Goal: Find specific page/section: Find specific page/section

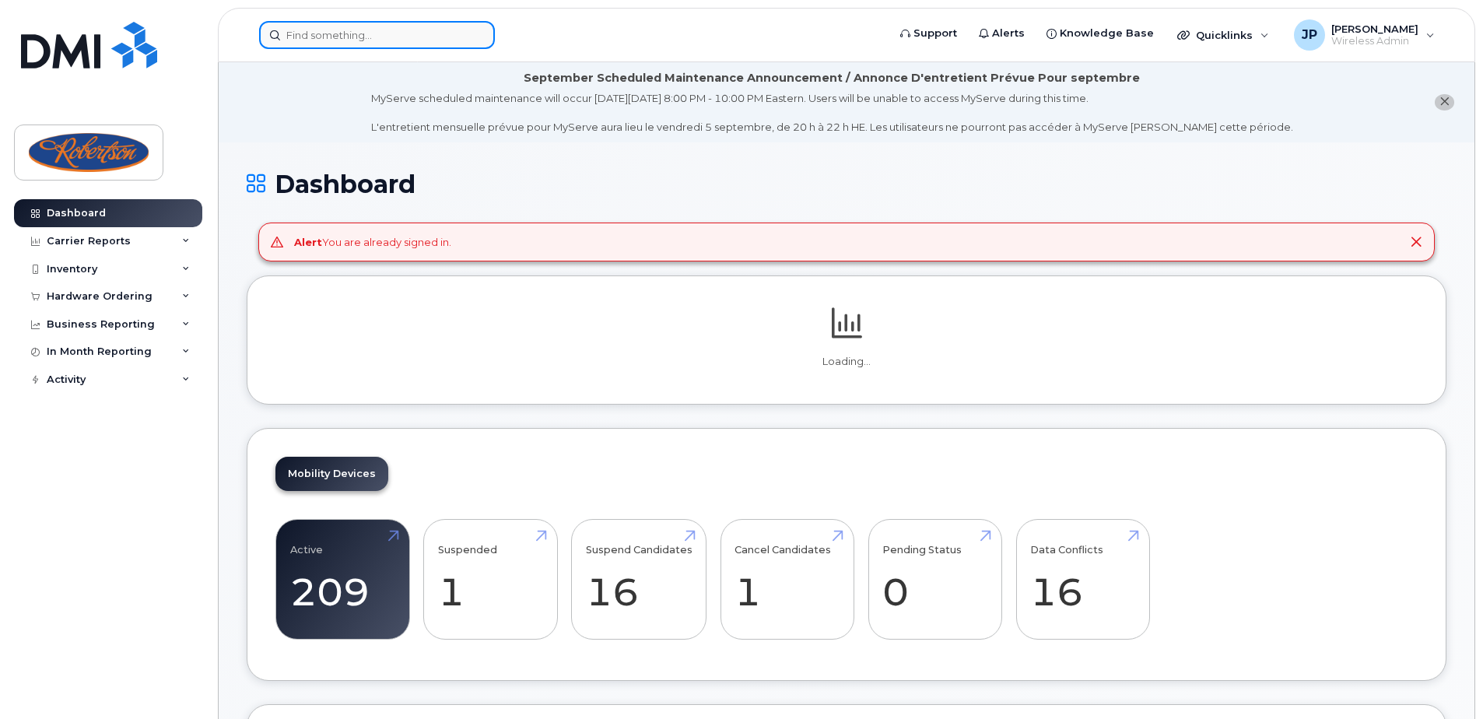
click at [407, 37] on input at bounding box center [377, 35] width 236 height 28
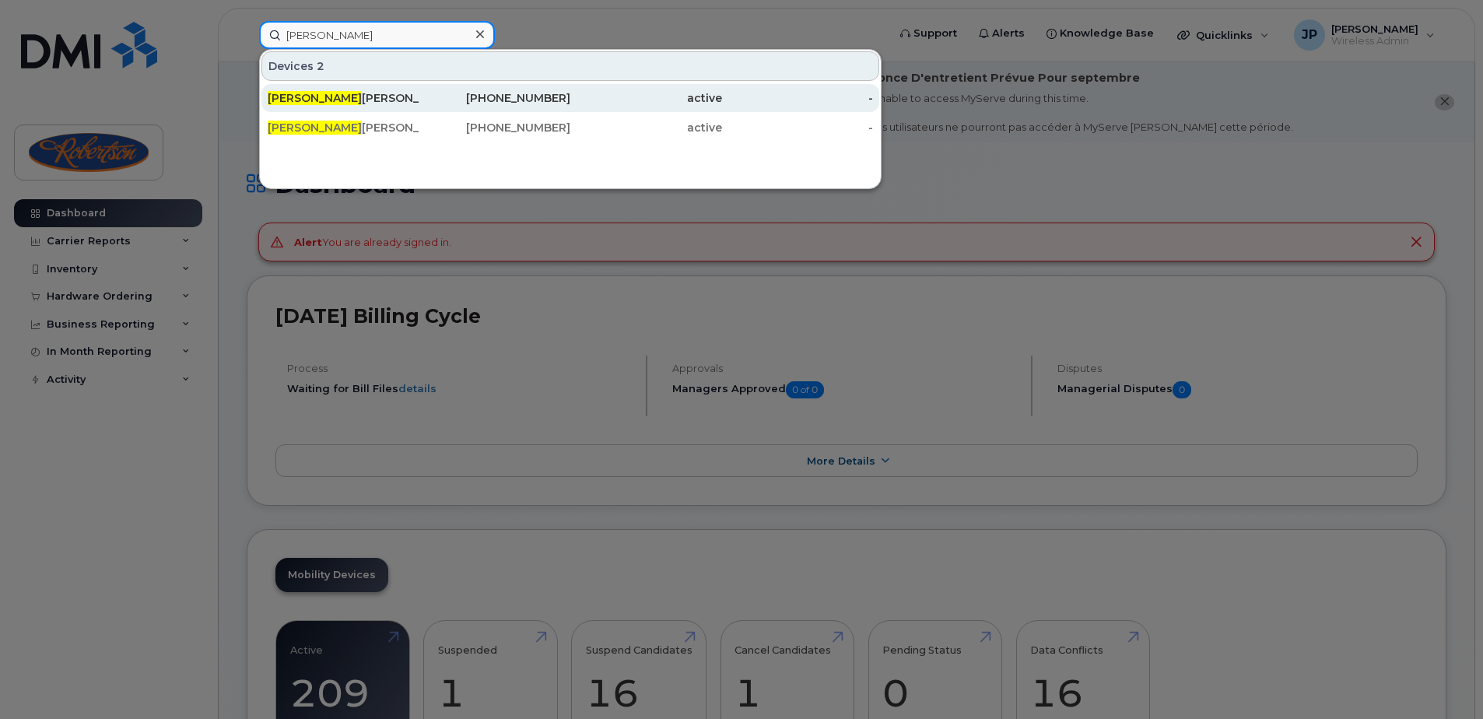
type input "[PERSON_NAME]"
click at [374, 96] on div "Jody Merkley" at bounding box center [344, 98] width 152 height 16
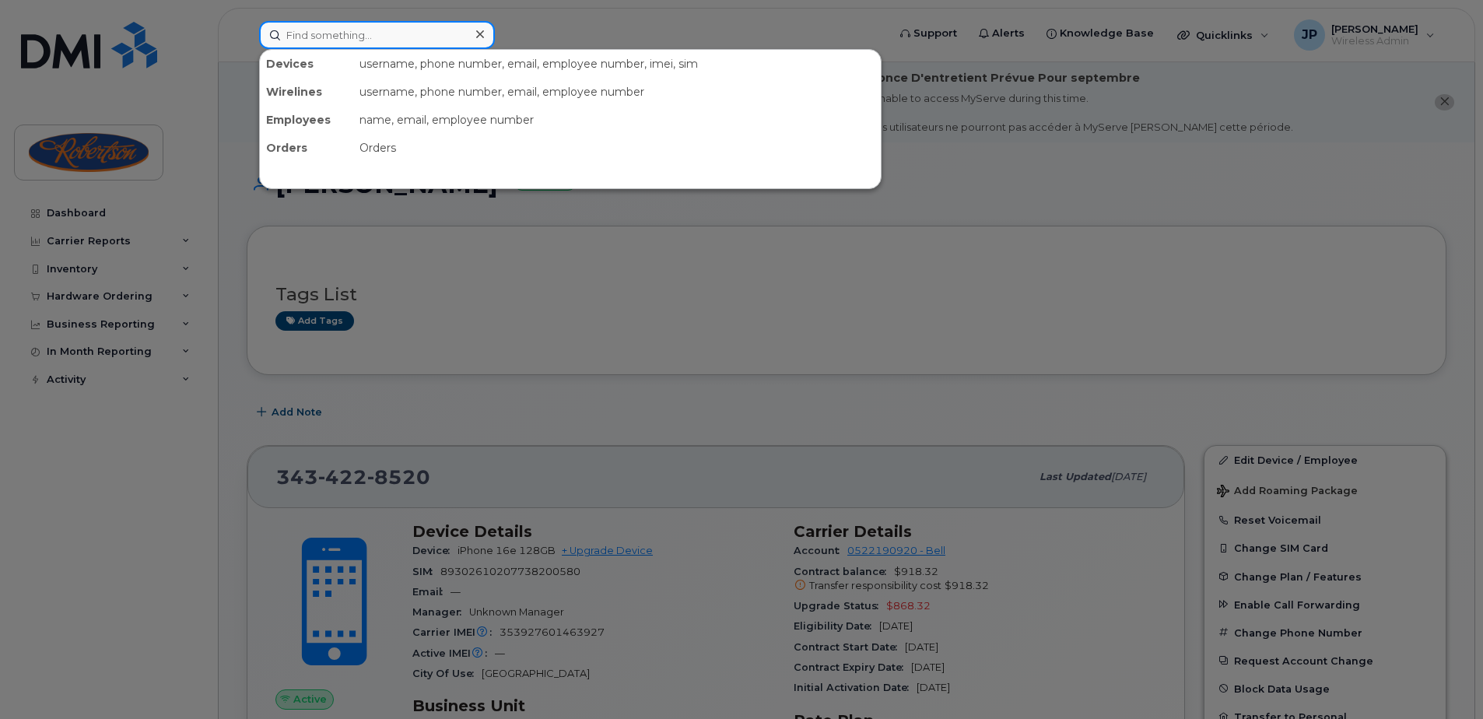
click at [385, 30] on input at bounding box center [377, 35] width 236 height 28
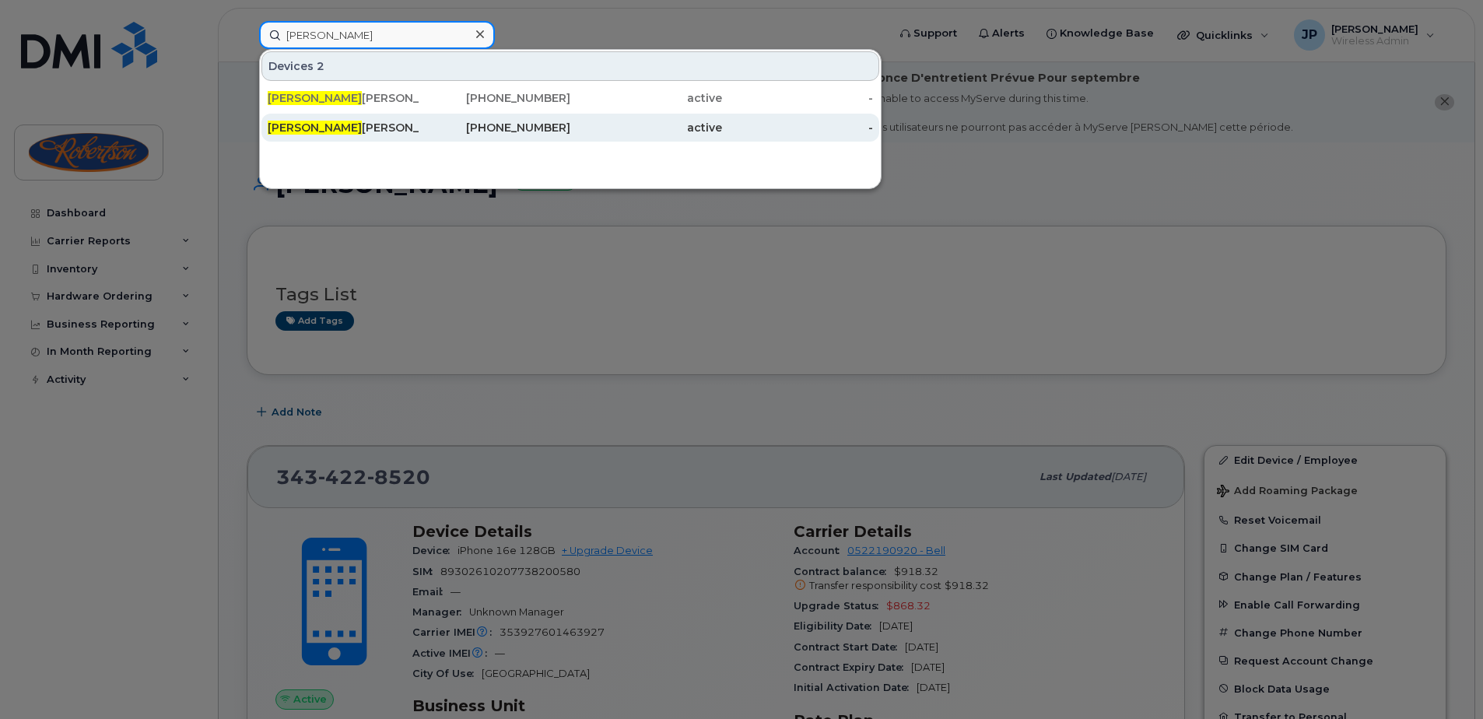
type input "[PERSON_NAME]"
click at [343, 134] on div "[PERSON_NAME]" at bounding box center [344, 128] width 152 height 16
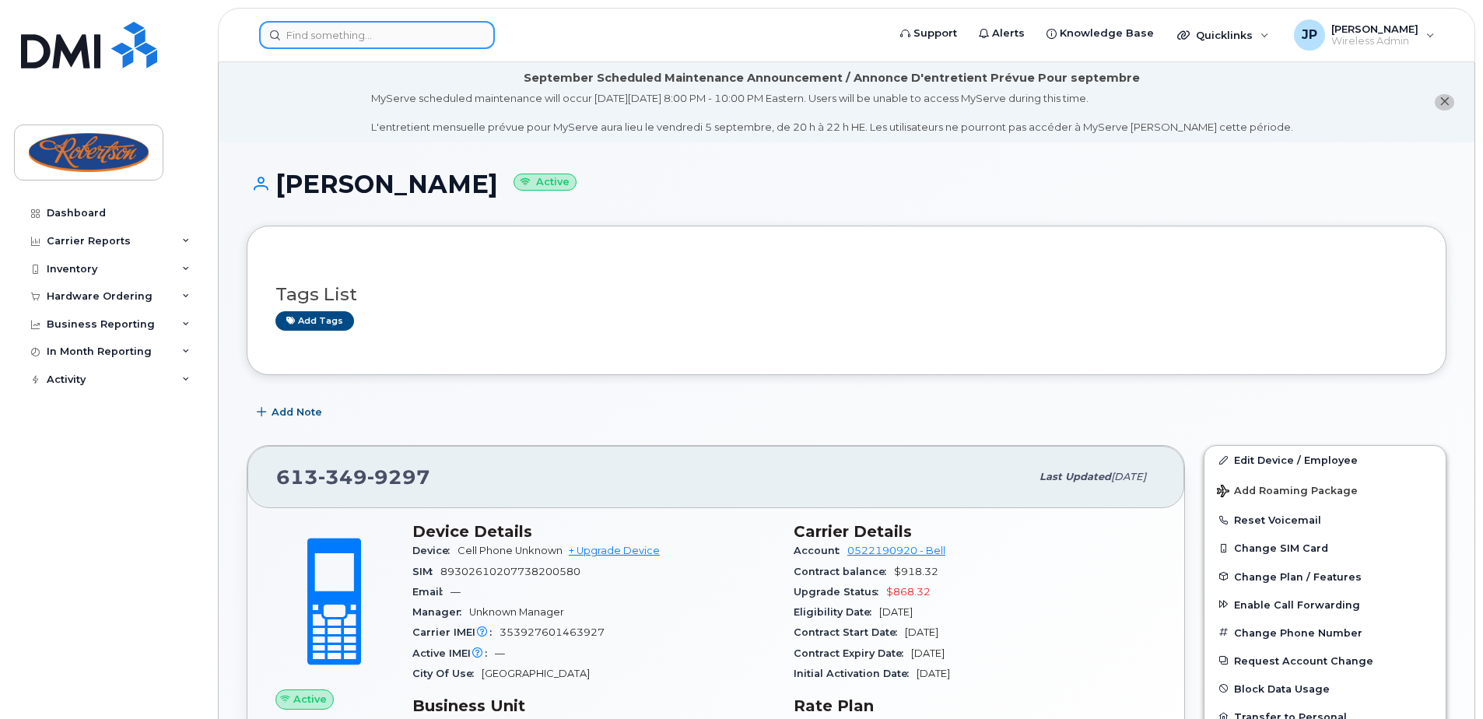
click at [382, 33] on input at bounding box center [377, 35] width 236 height 28
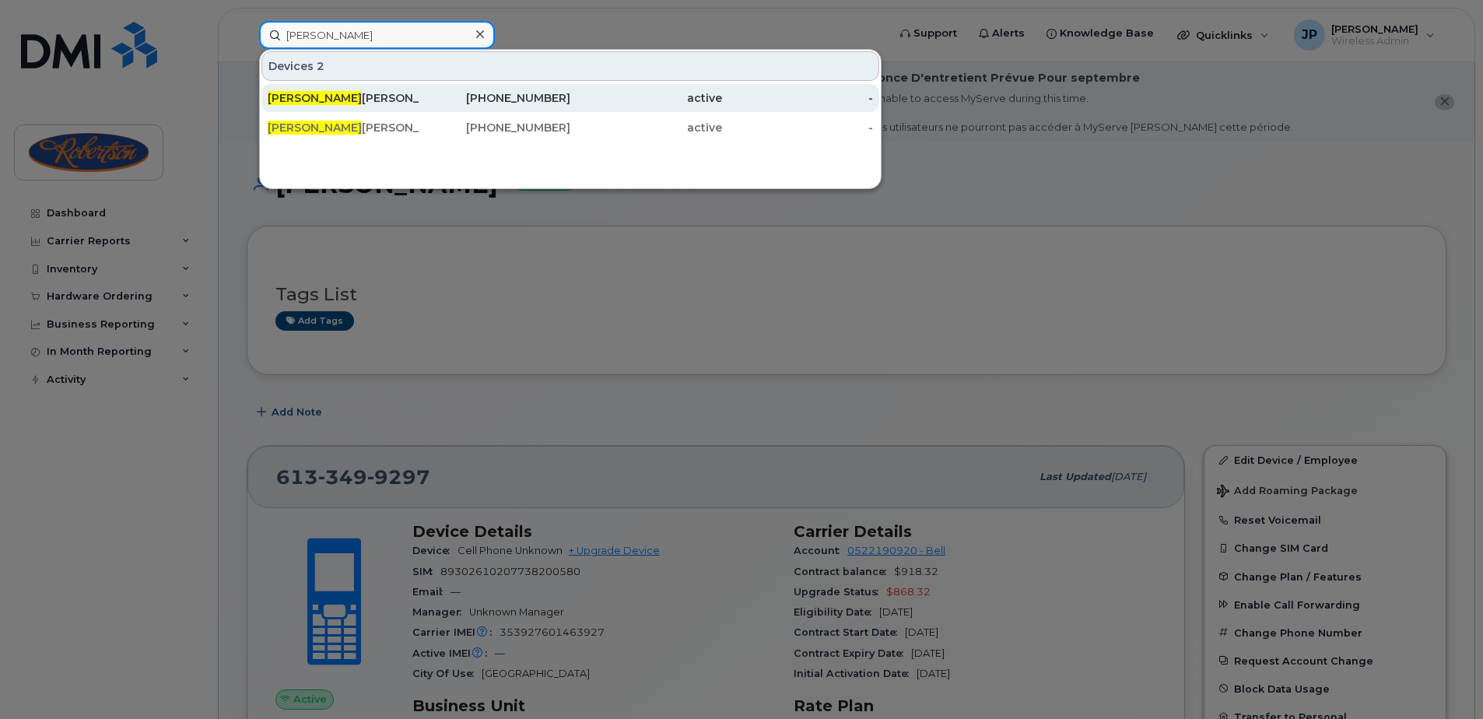
type input "[PERSON_NAME]"
click at [340, 100] on div "[PERSON_NAME]" at bounding box center [344, 98] width 152 height 16
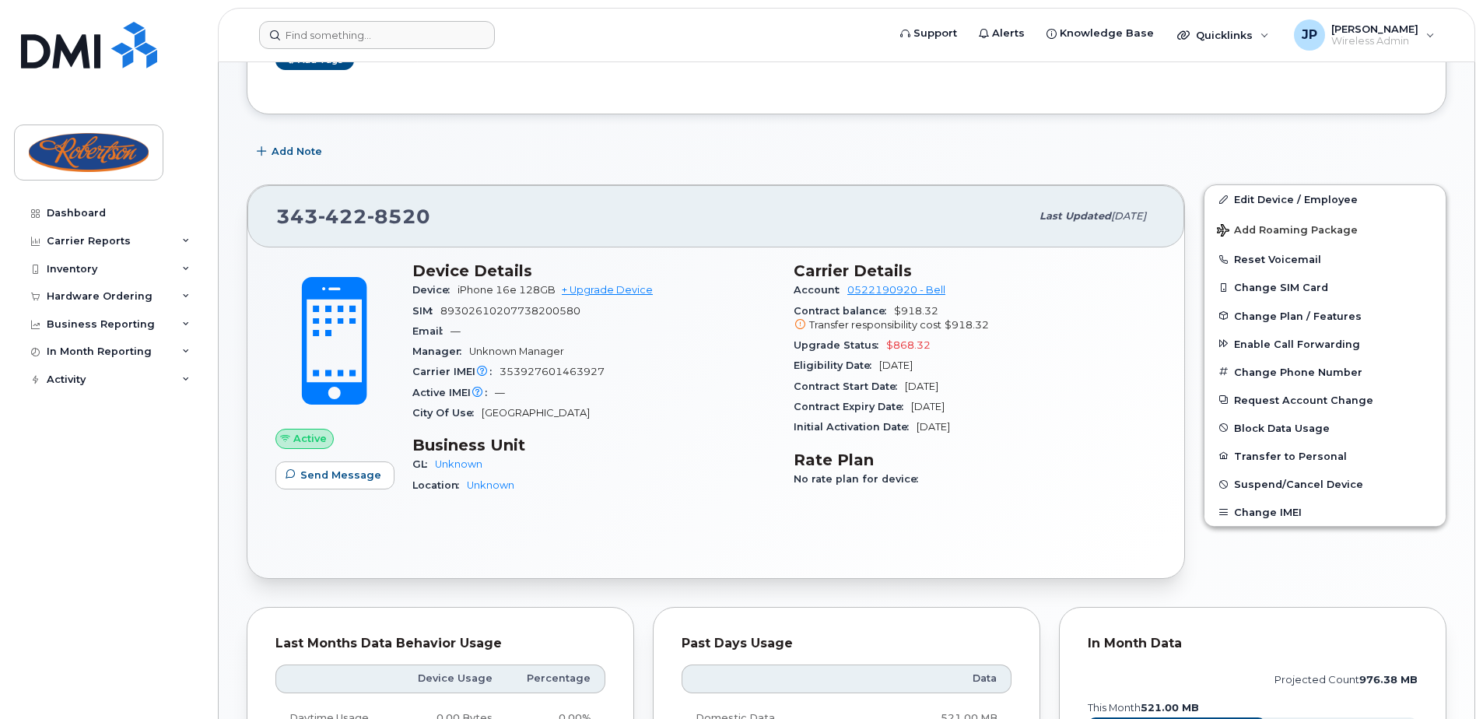
scroll to position [233, 0]
